Goal: Find specific page/section: Find specific page/section

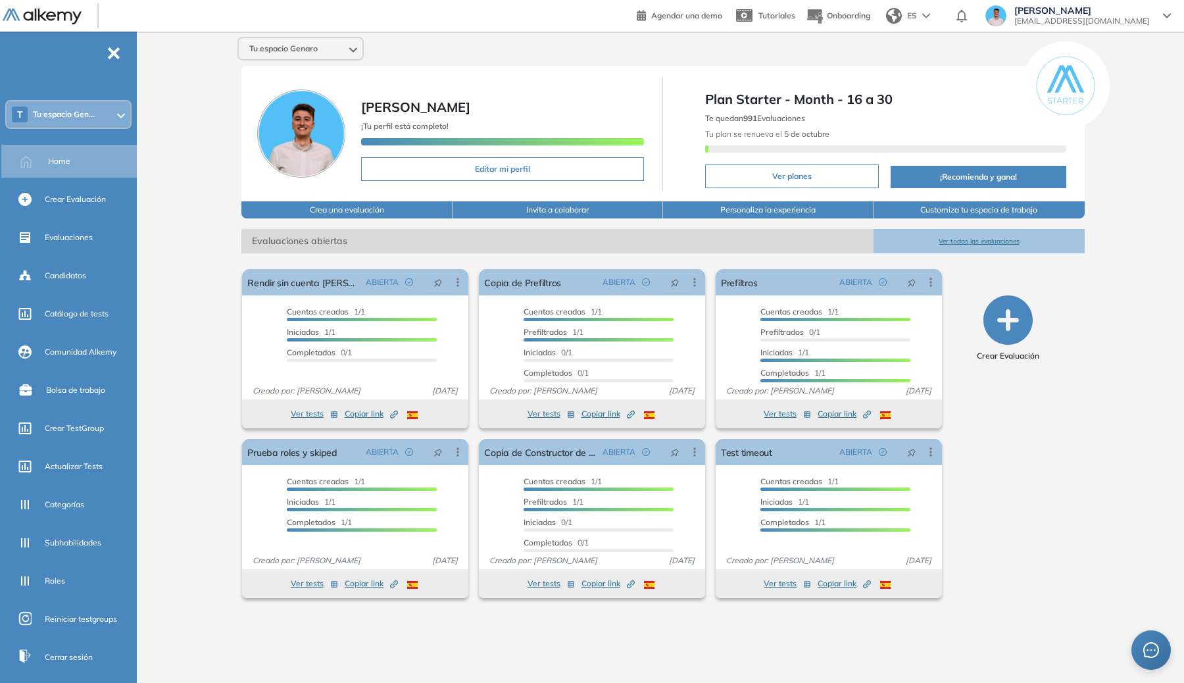
click at [43, 103] on div "T Tu espacio Gen..." at bounding box center [69, 114] width 124 height 26
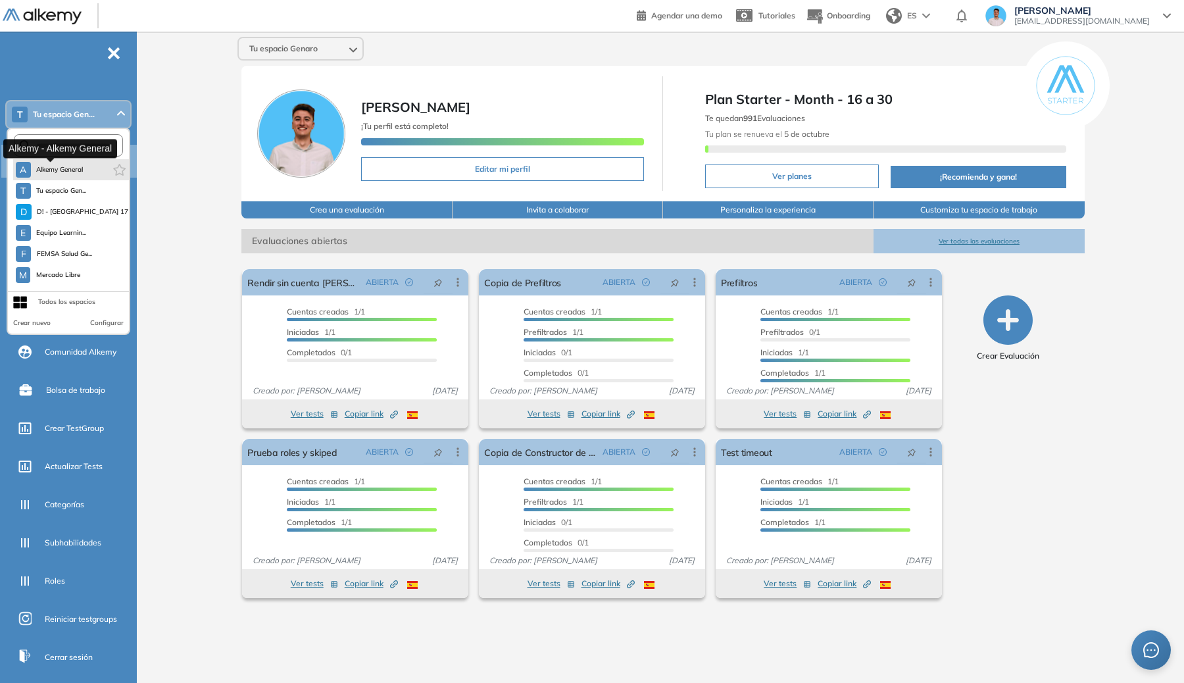
click at [74, 176] on button "A Alkemy General" at bounding box center [50, 170] width 68 height 16
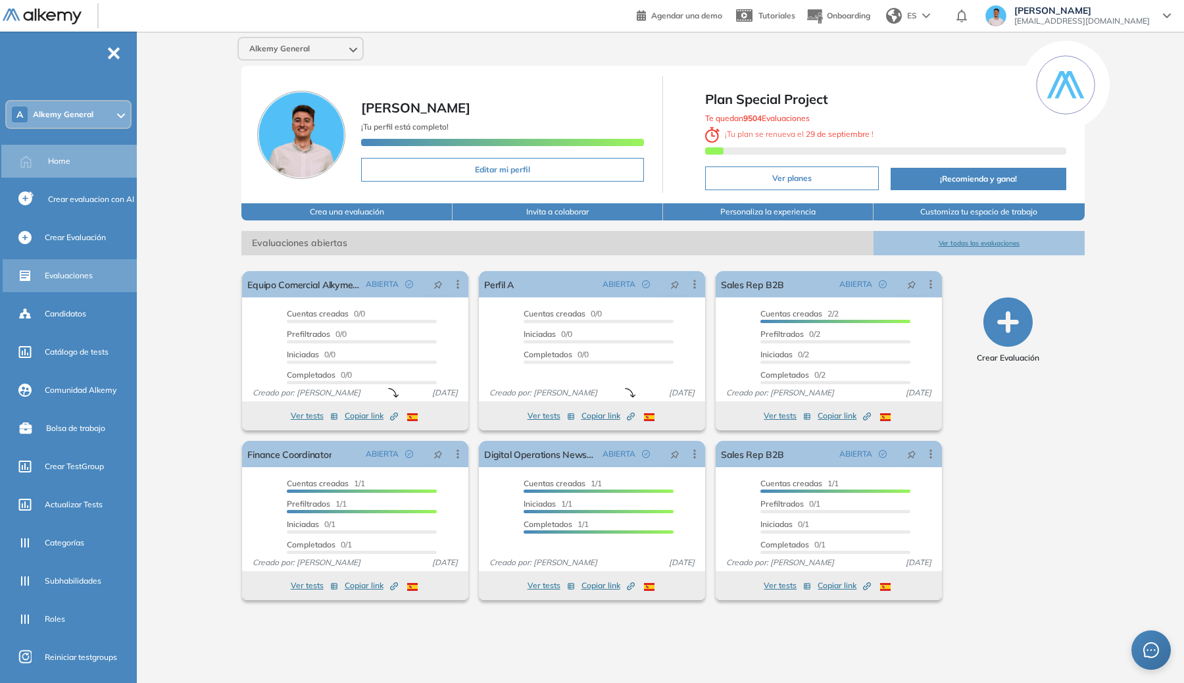
click at [55, 271] on span "Evaluaciones" at bounding box center [69, 276] width 48 height 12
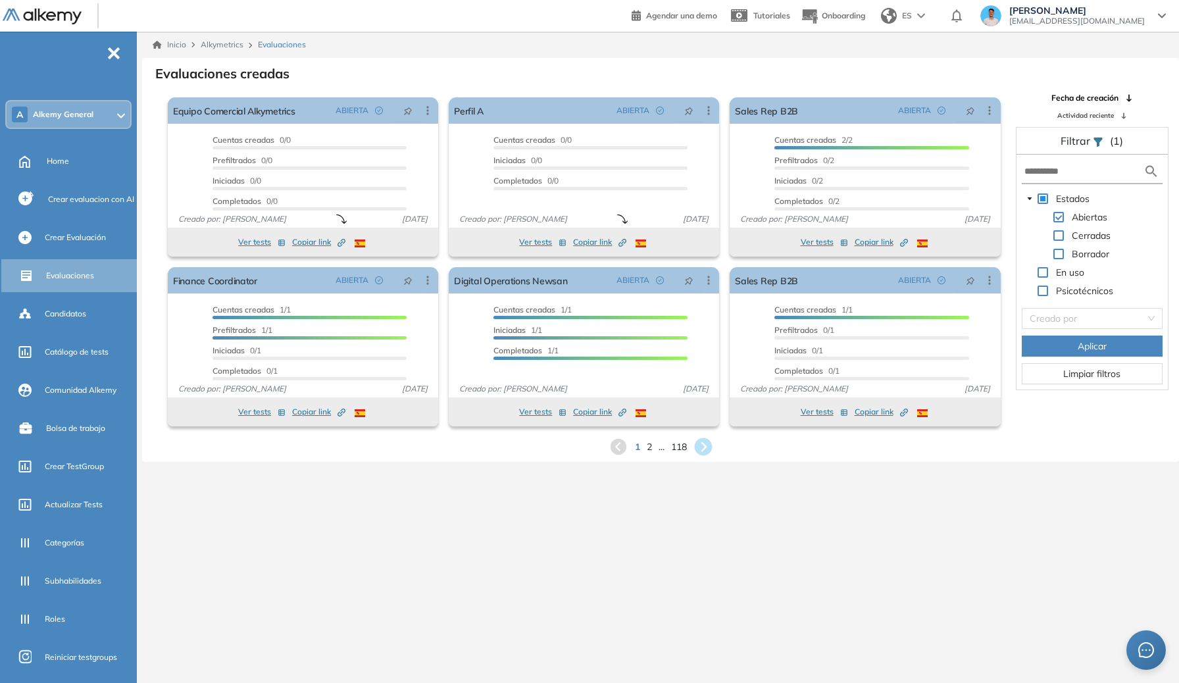
click at [700, 449] on icon at bounding box center [703, 447] width 18 height 18
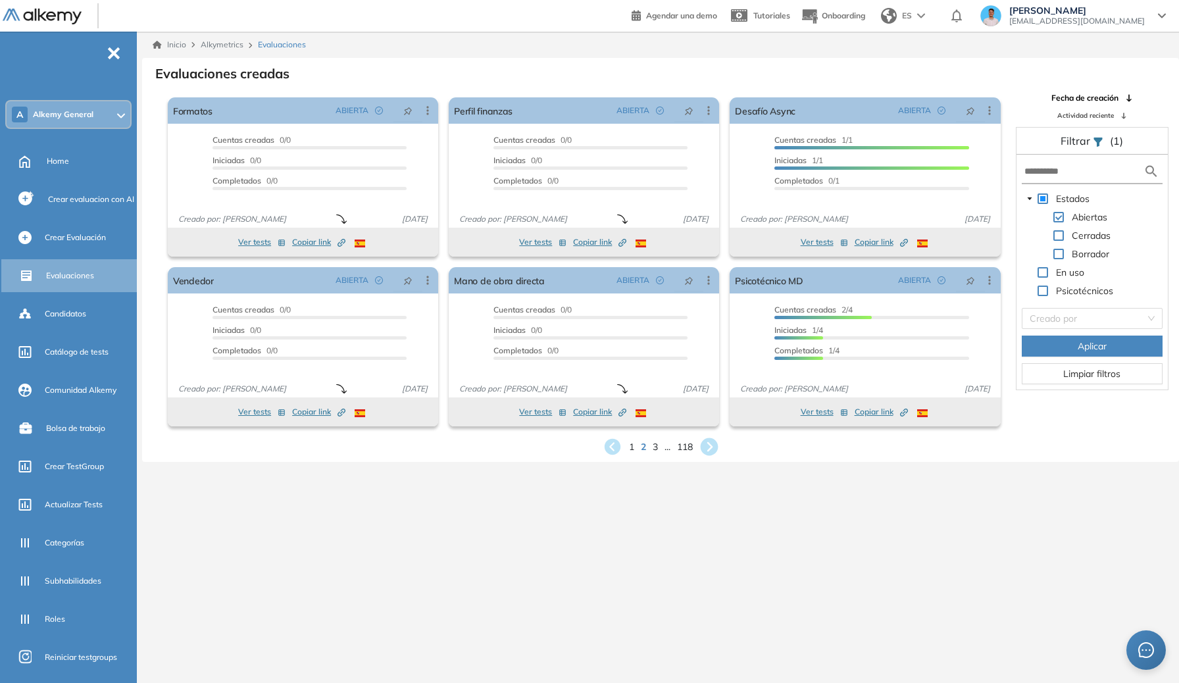
click at [701, 442] on icon at bounding box center [709, 447] width 22 height 22
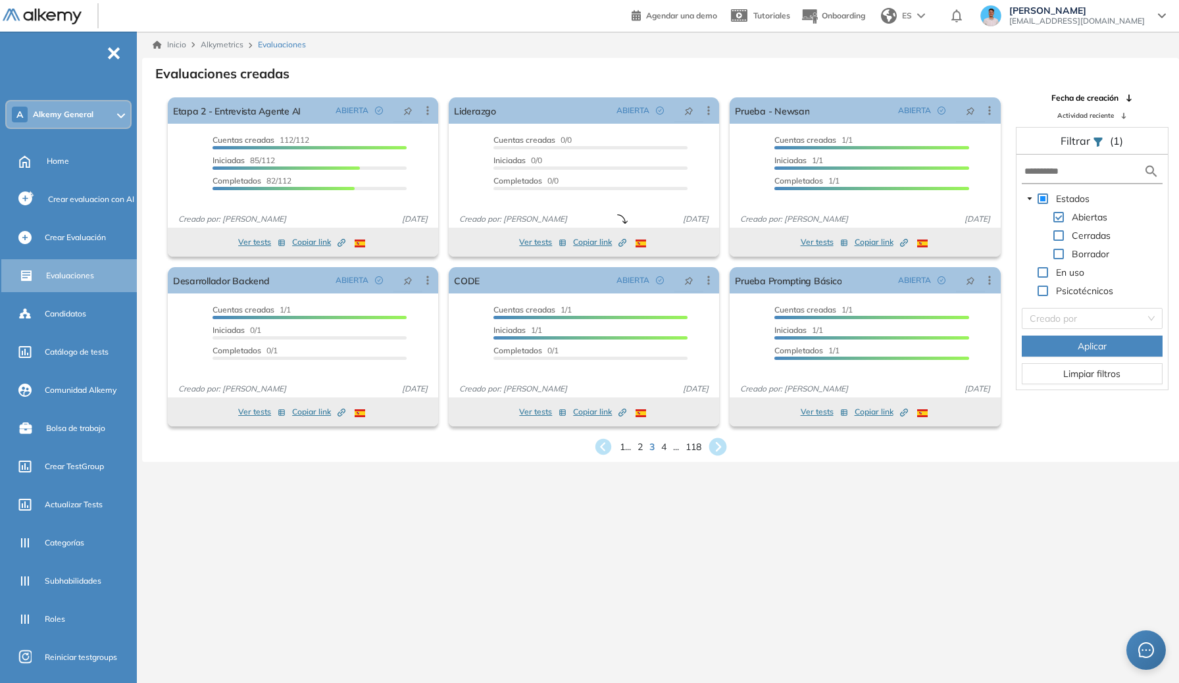
click at [714, 441] on icon at bounding box center [718, 447] width 18 height 18
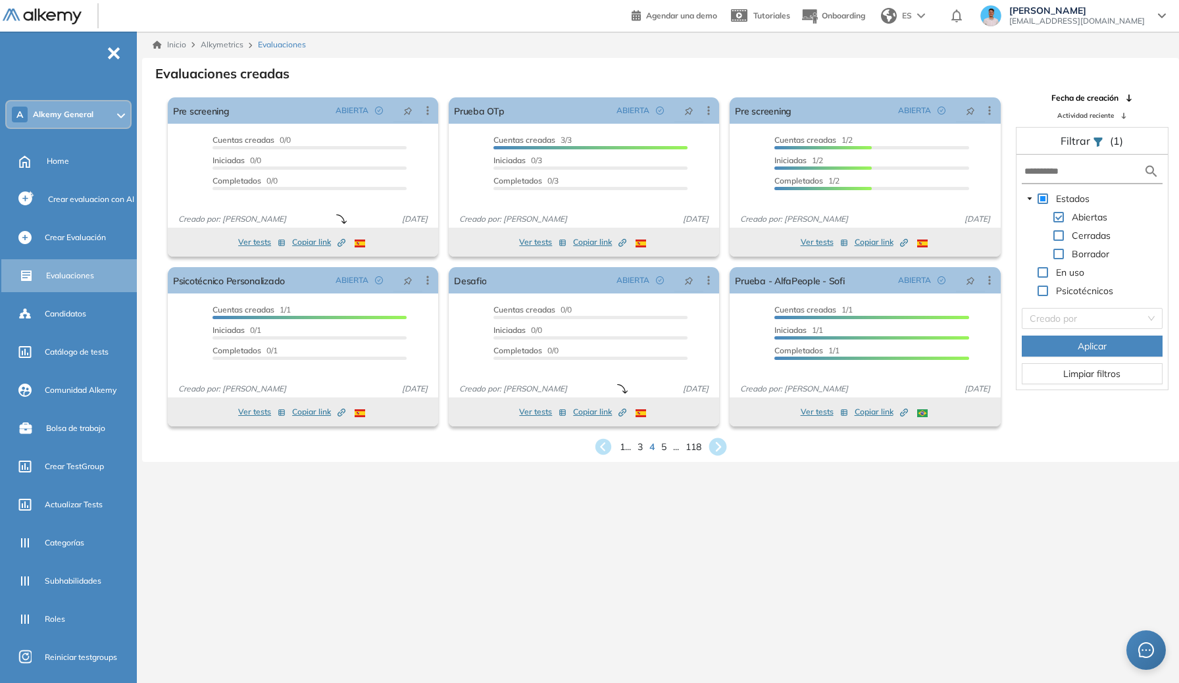
click at [723, 443] on icon at bounding box center [718, 447] width 18 height 18
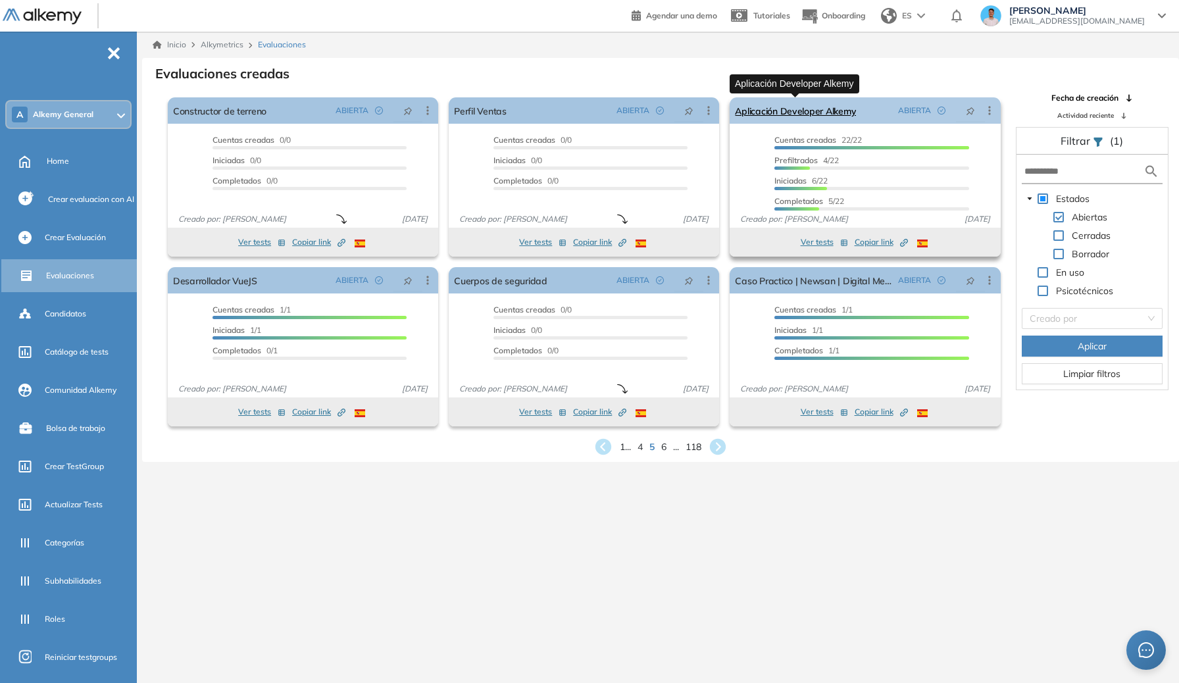
click at [778, 105] on link "Aplicación Developer Alkemy" at bounding box center [795, 110] width 121 height 26
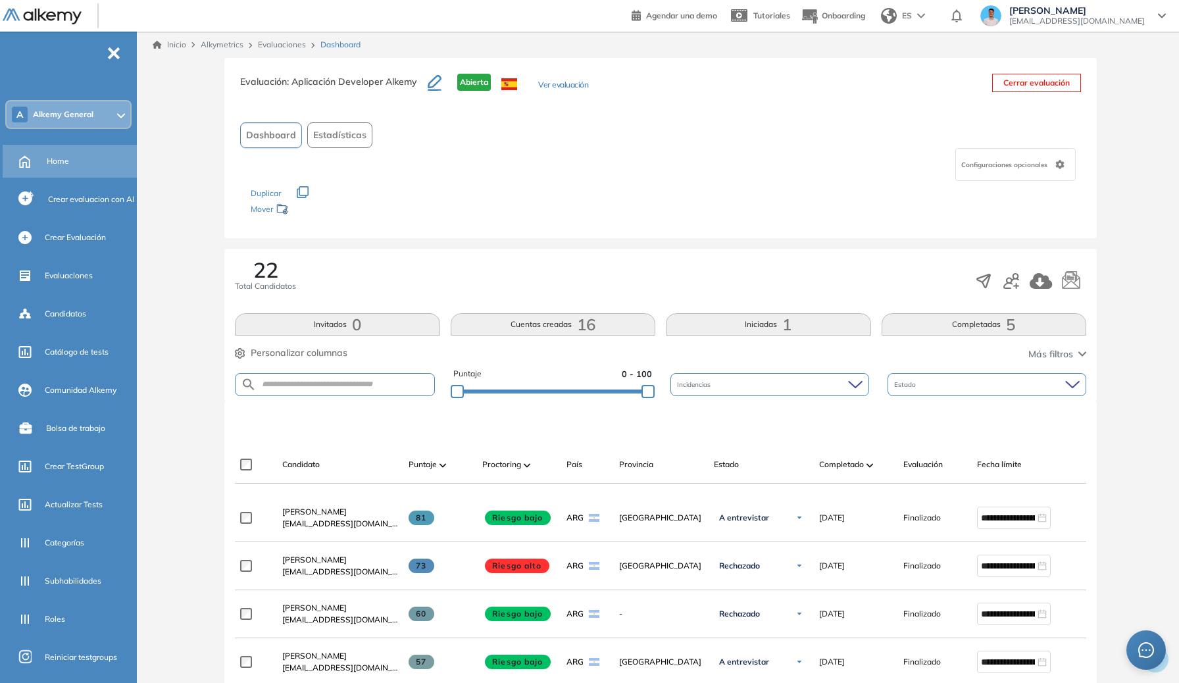
click at [31, 155] on icon at bounding box center [24, 161] width 23 height 16
